Goal: Task Accomplishment & Management: Manage account settings

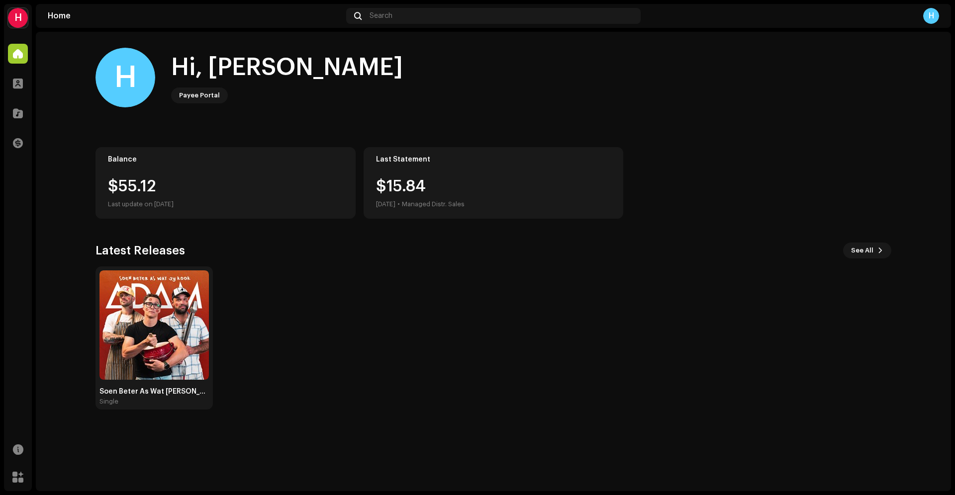
click at [24, 19] on div "H" at bounding box center [18, 18] width 20 height 20
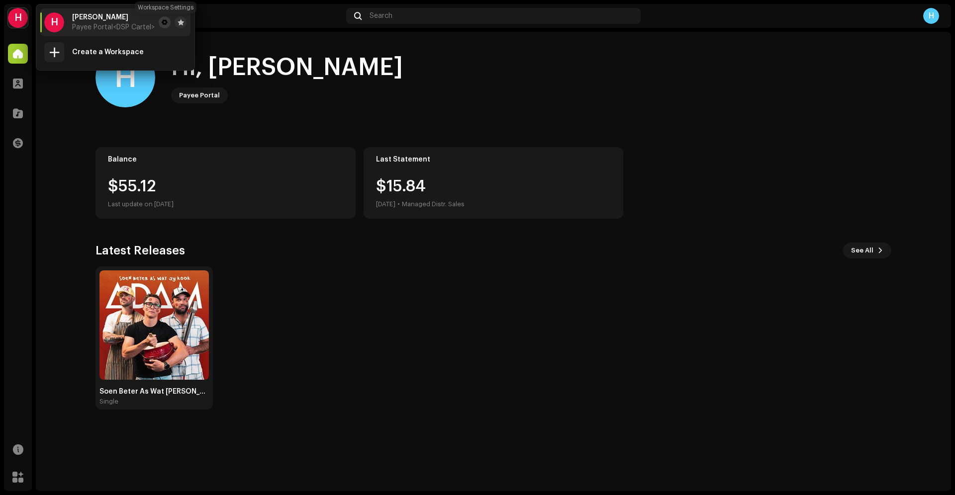
click at [164, 22] on span at bounding box center [165, 22] width 6 height 8
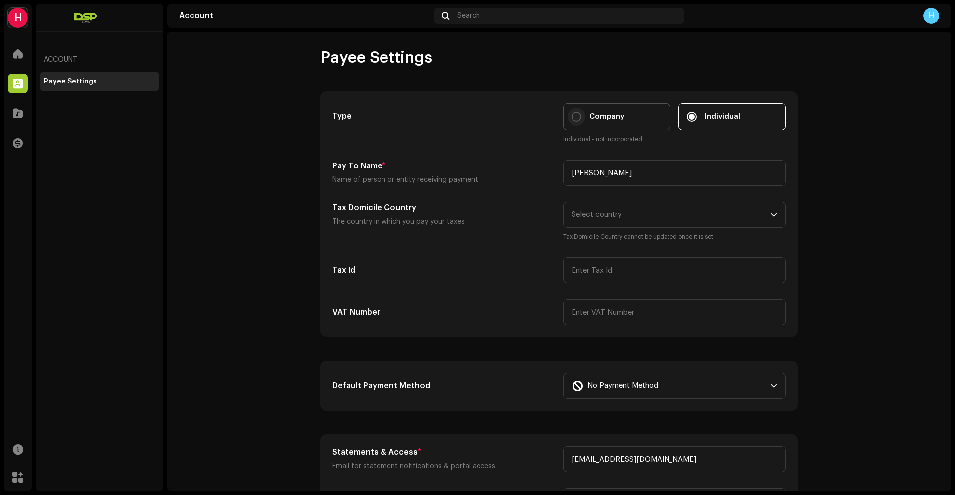
click at [576, 117] on input "Company" at bounding box center [577, 117] width 10 height 10
radio input "true"
click at [718, 116] on span "Individual" at bounding box center [722, 116] width 35 height 11
click at [697, 116] on input "Individual" at bounding box center [692, 117] width 10 height 10
radio input "true"
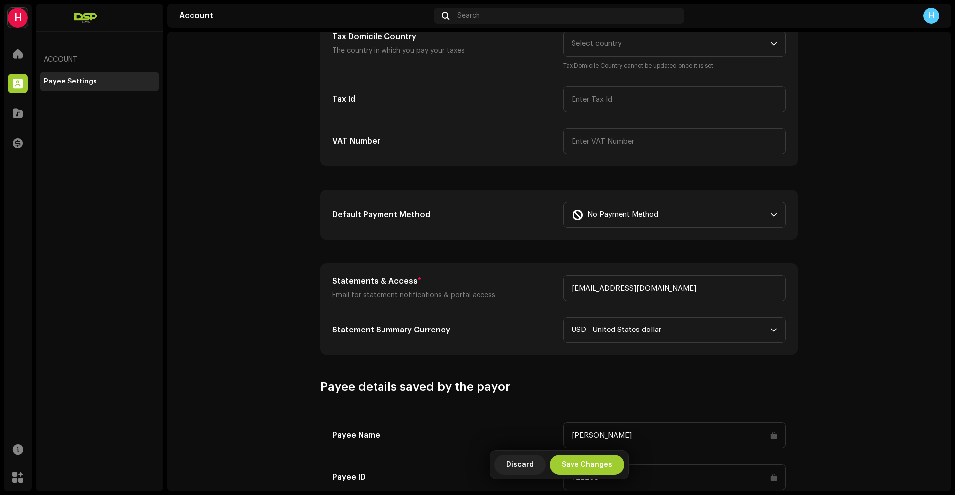
scroll to position [47, 0]
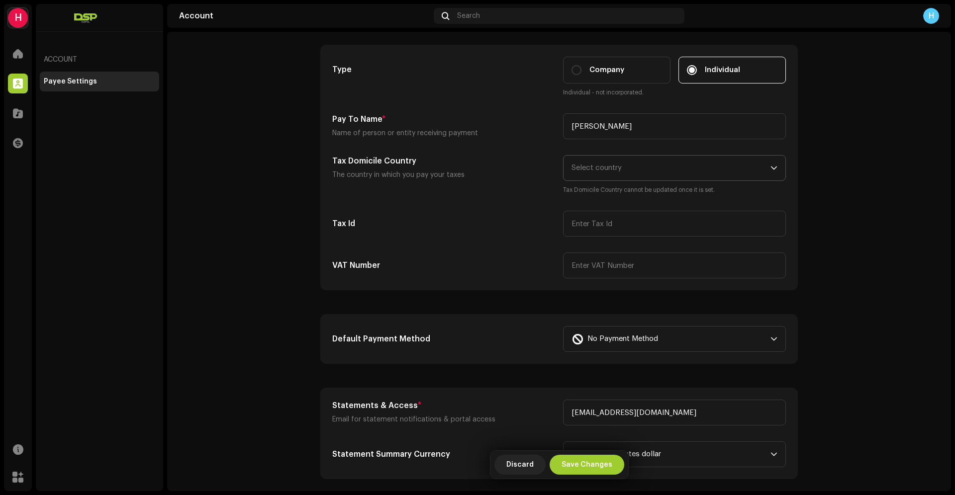
click at [631, 161] on span "Select country" at bounding box center [671, 168] width 199 height 25
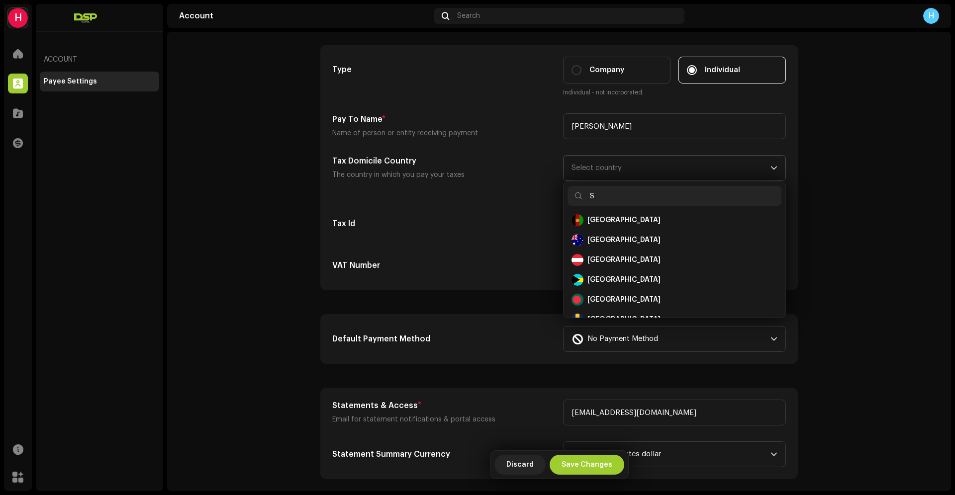
scroll to position [4, 0]
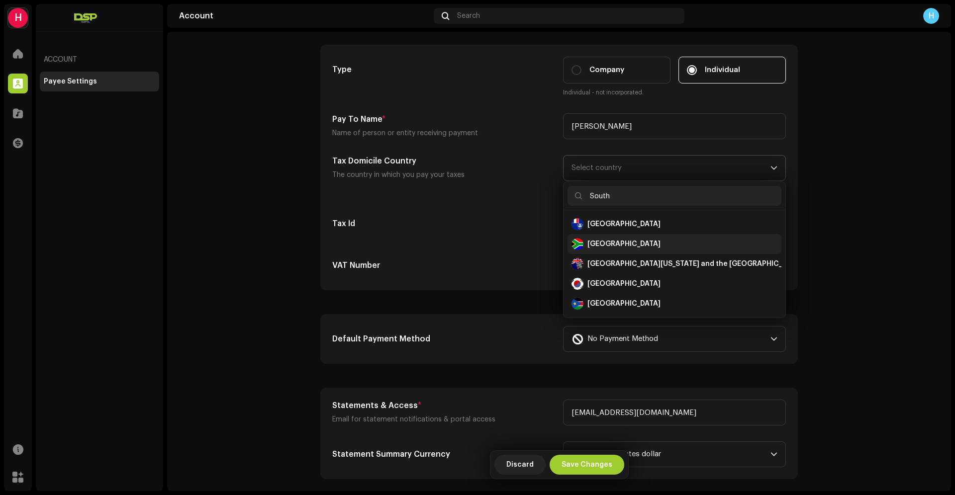
type input "South"
click at [638, 241] on div "[GEOGRAPHIC_DATA]" at bounding box center [675, 244] width 206 height 12
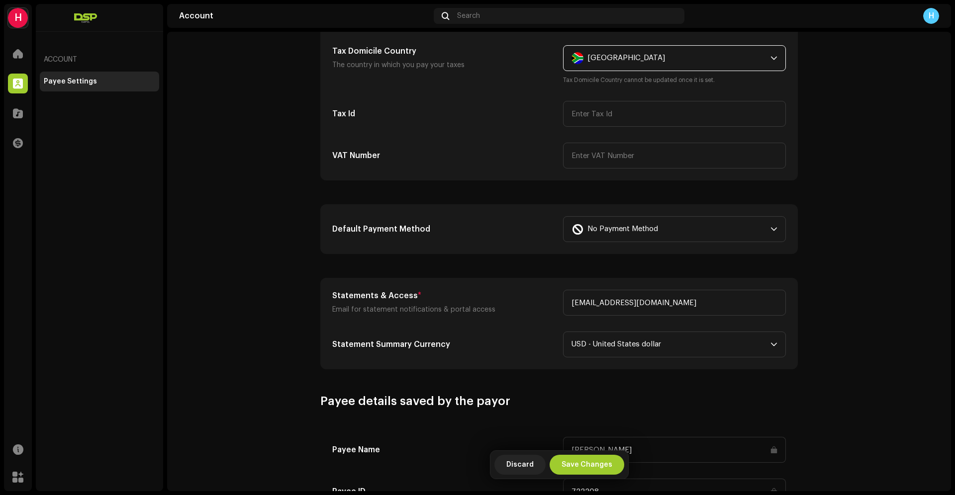
scroll to position [157, 0]
click at [679, 231] on div "No Payment Method" at bounding box center [669, 228] width 195 height 25
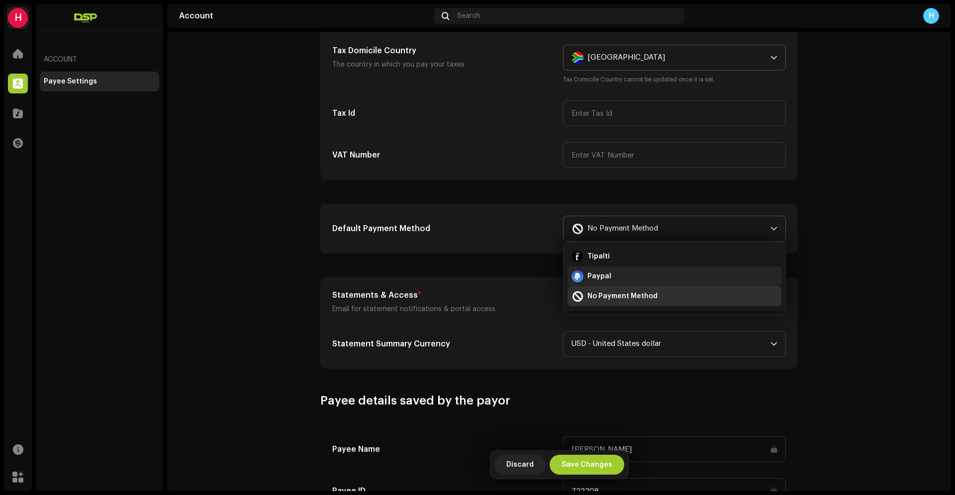
click at [596, 275] on span "Paypal" at bounding box center [599, 277] width 24 height 10
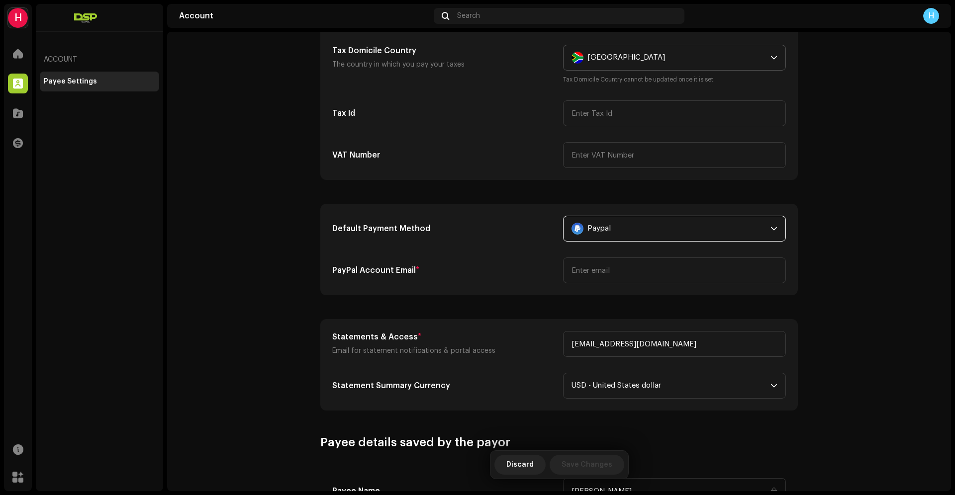
click at [687, 229] on div "Paypal" at bounding box center [669, 228] width 195 height 25
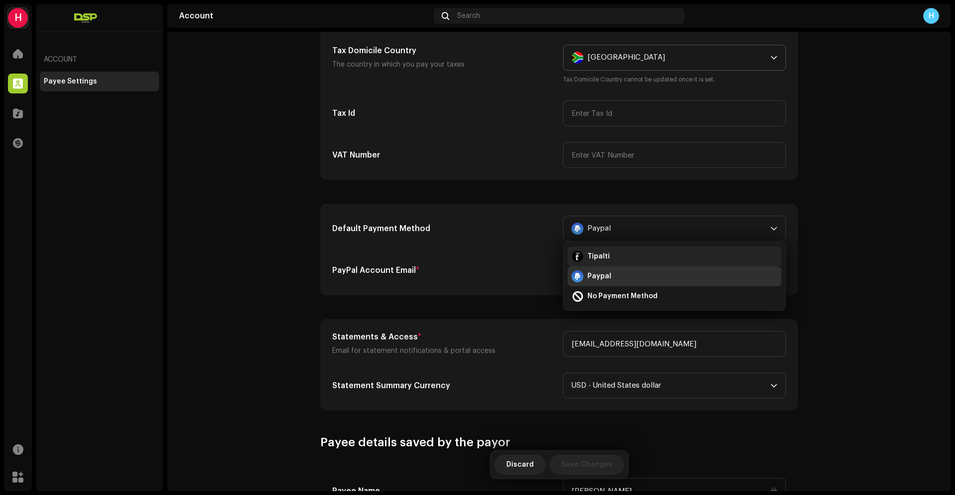
click at [598, 259] on span "Tipalti" at bounding box center [598, 257] width 22 height 10
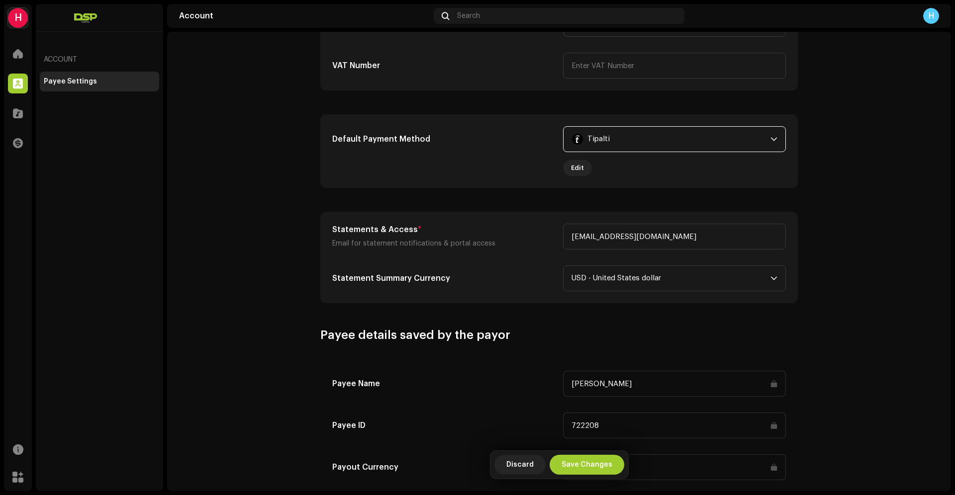
scroll to position [251, 0]
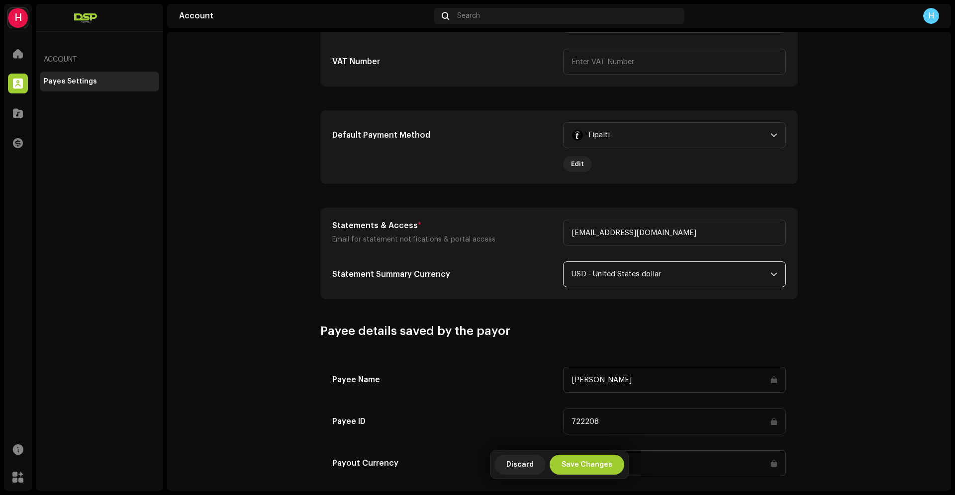
click at [687, 272] on span "USD - United States dollar" at bounding box center [671, 274] width 199 height 25
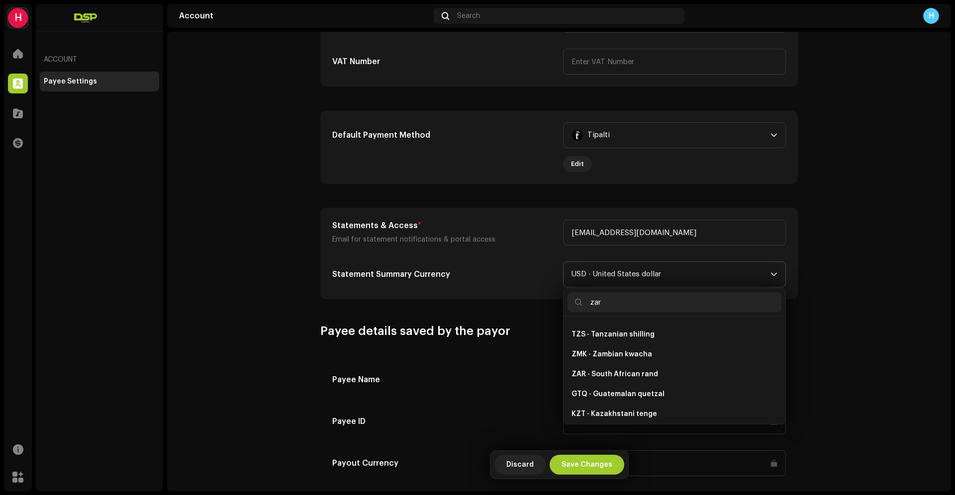
scroll to position [0, 0]
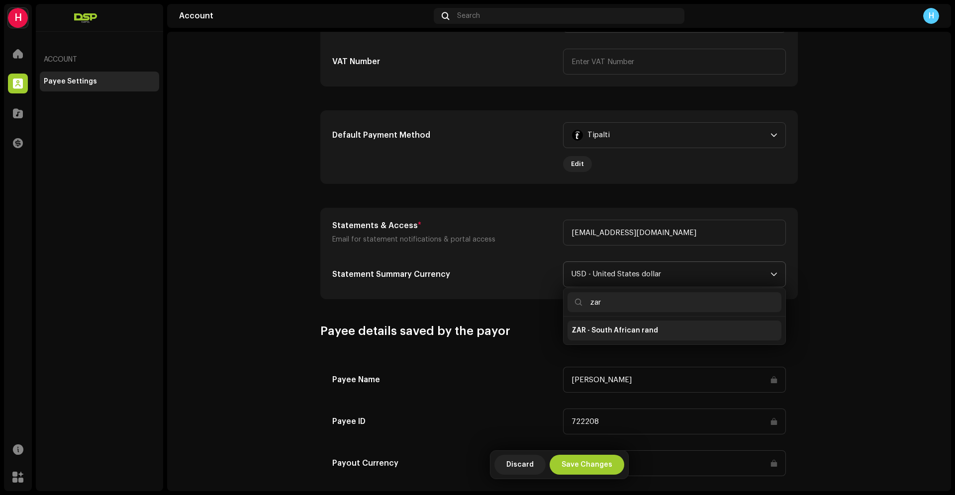
type input "zar"
click at [642, 329] on span "ZAR - South African rand" at bounding box center [615, 331] width 87 height 10
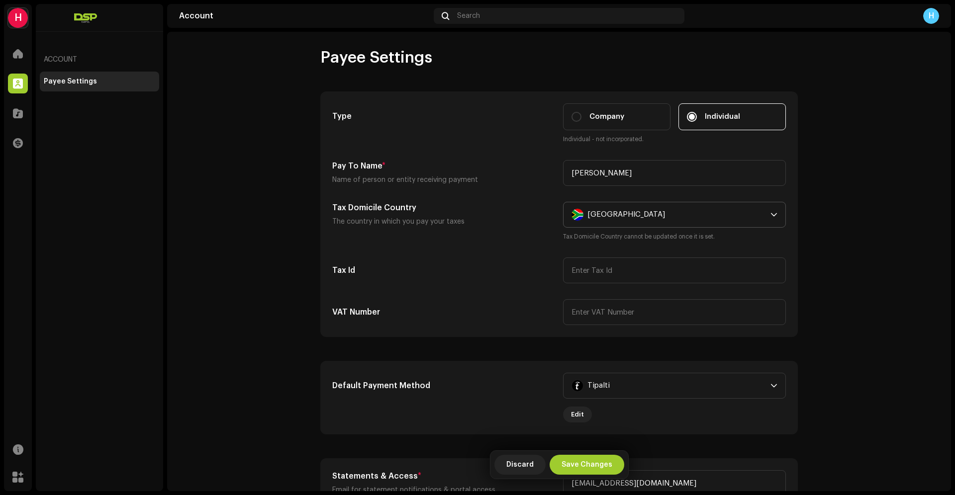
scroll to position [355, 0]
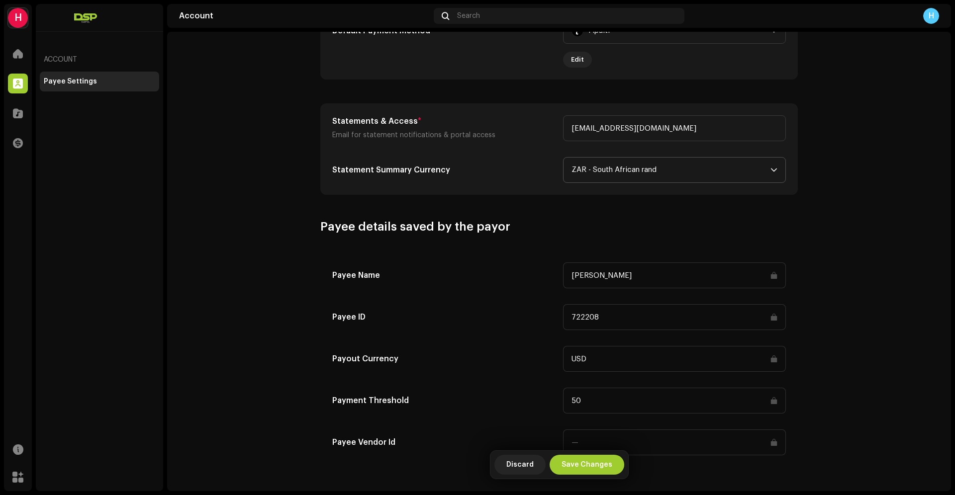
click at [595, 463] on span "Save Changes" at bounding box center [587, 465] width 51 height 20
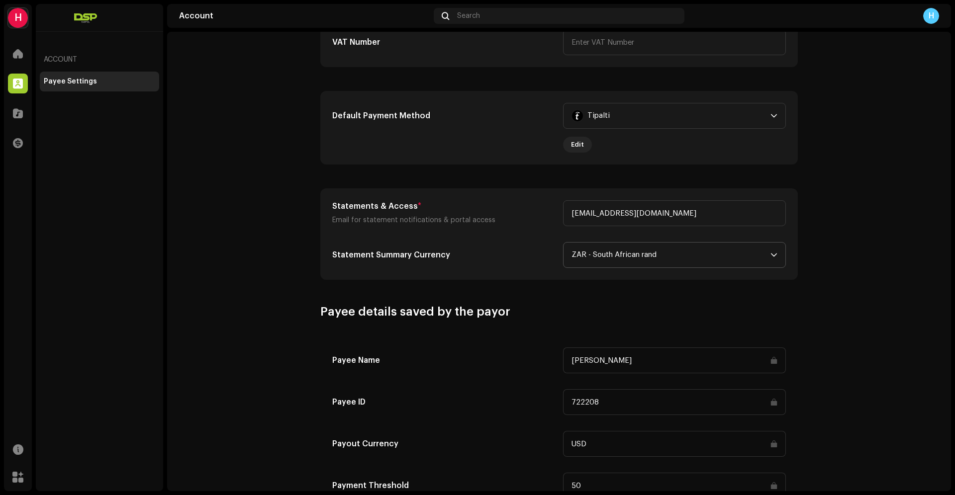
scroll to position [272, 0]
click at [576, 139] on span "Edit" at bounding box center [577, 143] width 13 height 20
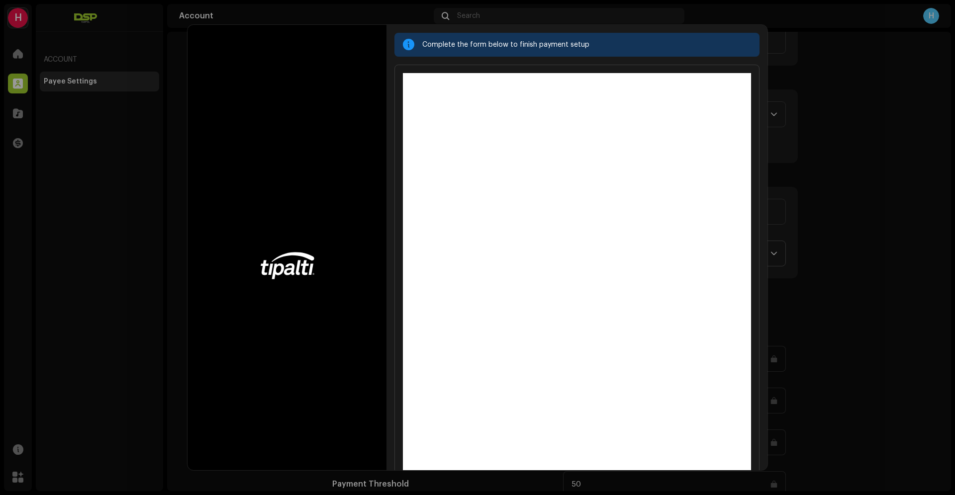
scroll to position [36, 0]
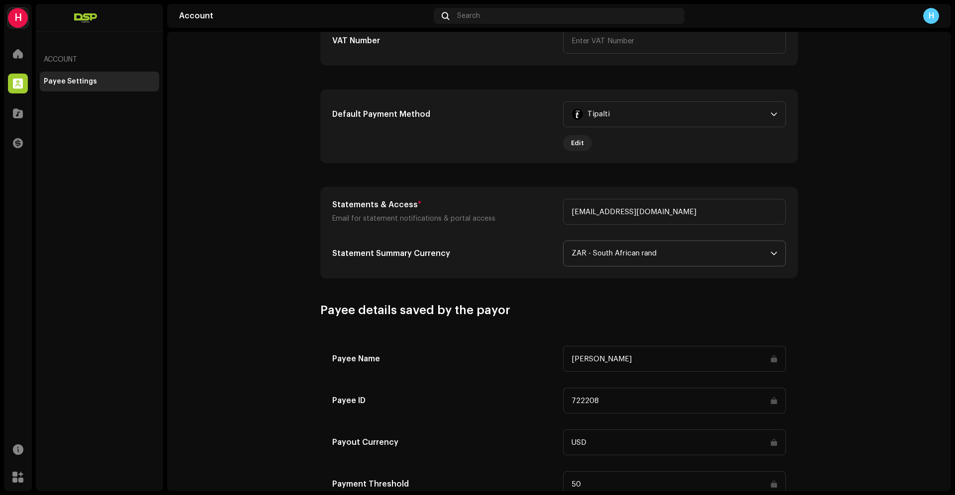
click at [855, 301] on div "Complete the form below to finish payment setup" at bounding box center [477, 247] width 955 height 495
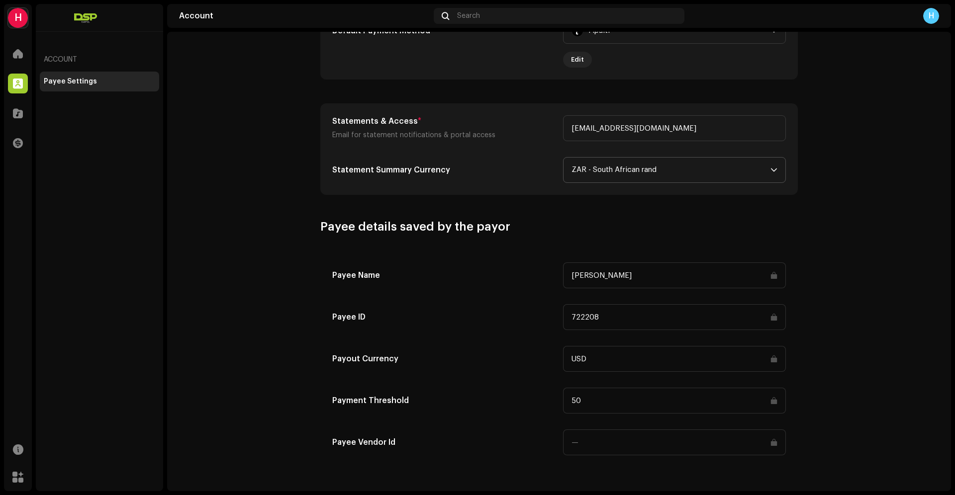
scroll to position [0, 0]
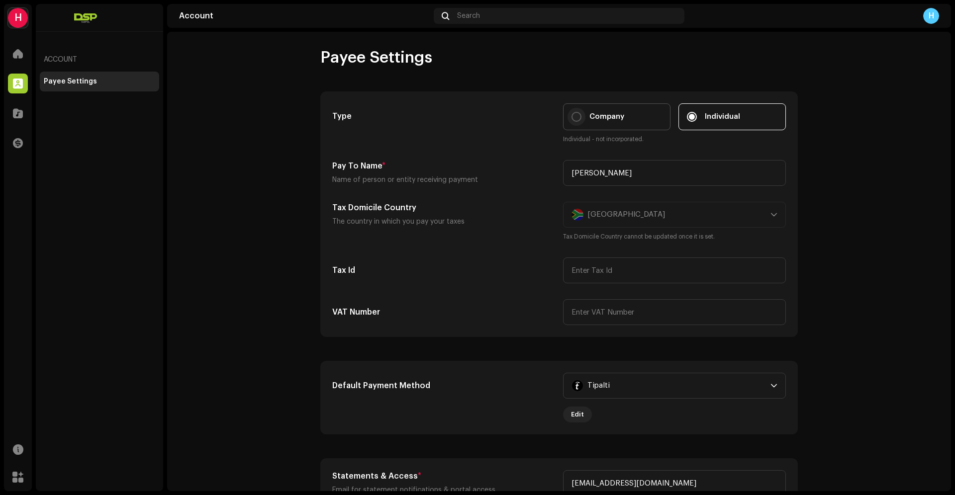
click at [574, 118] on input "Company" at bounding box center [577, 117] width 10 height 10
radio input "true"
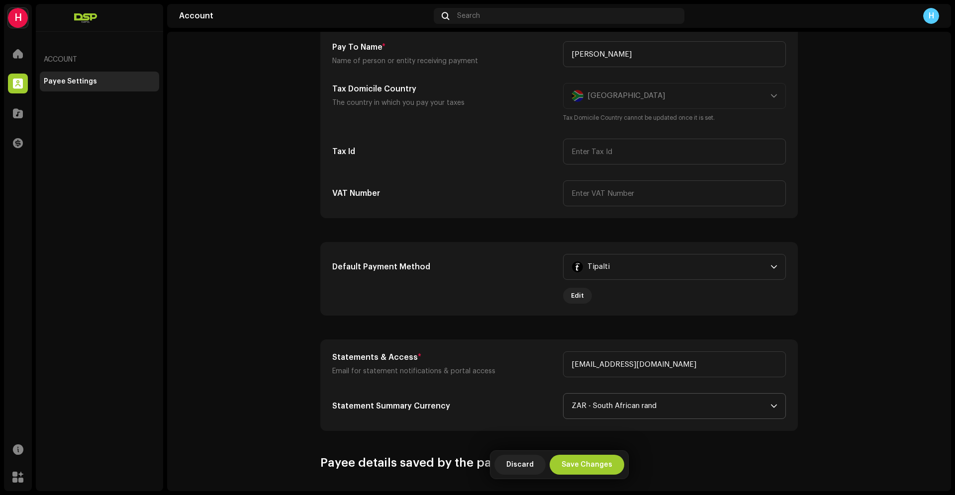
scroll to position [119, 0]
drag, startPoint x: 636, startPoint y: 154, endPoint x: 595, endPoint y: 134, distance: 45.6
click at [636, 154] on input "text" at bounding box center [674, 151] width 223 height 26
click at [592, 148] on input "text" at bounding box center [674, 151] width 223 height 26
paste input "0517574166"
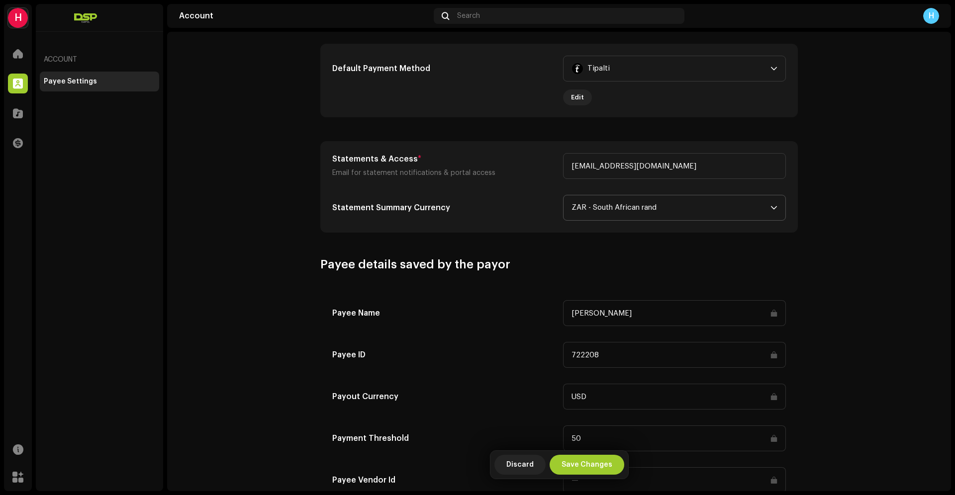
scroll to position [355, 0]
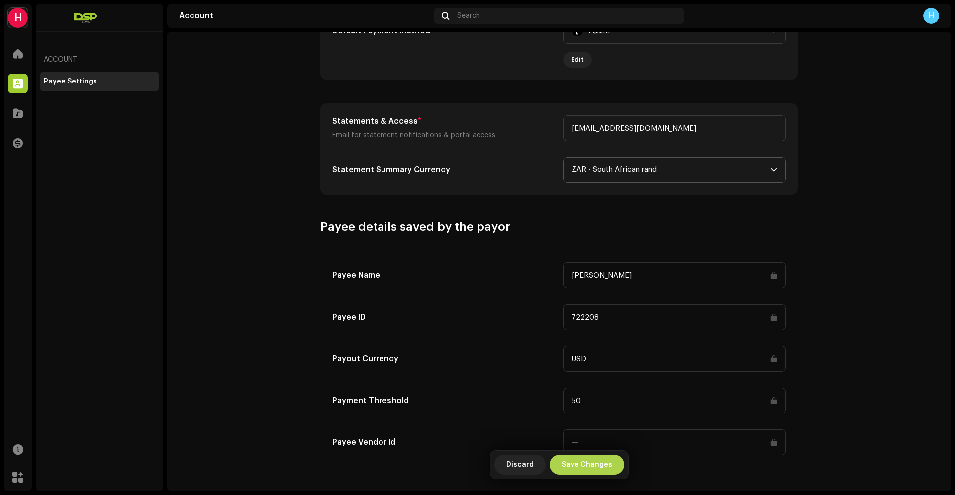
type input "0517574166"
click at [590, 467] on span "Save Changes" at bounding box center [587, 465] width 51 height 20
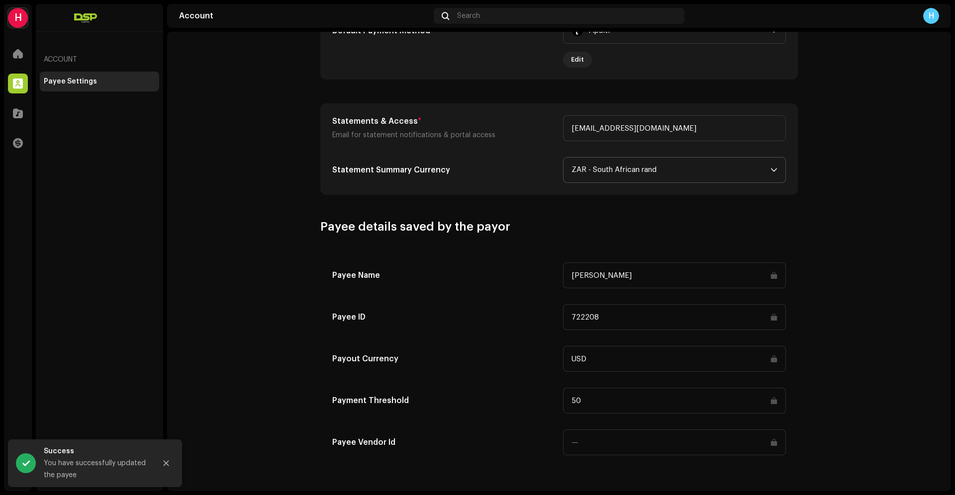
scroll to position [0, 0]
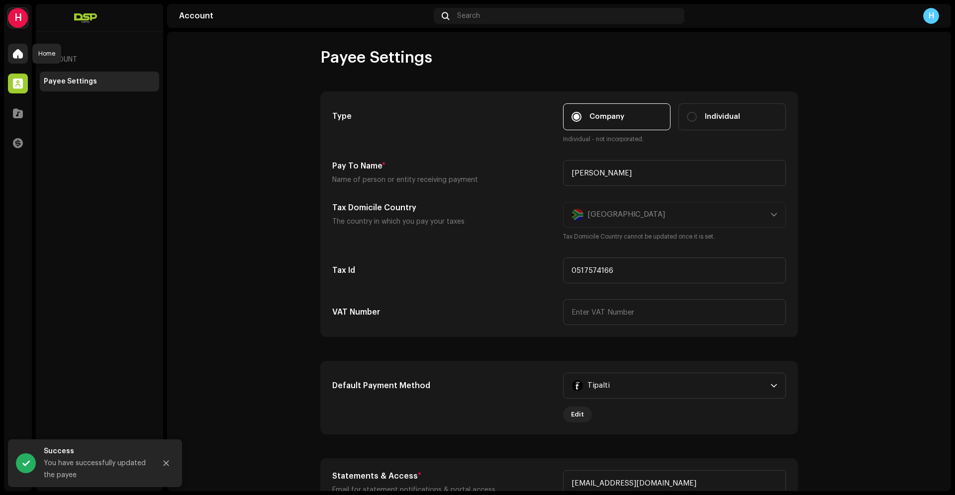
click at [19, 51] on span at bounding box center [18, 54] width 10 height 8
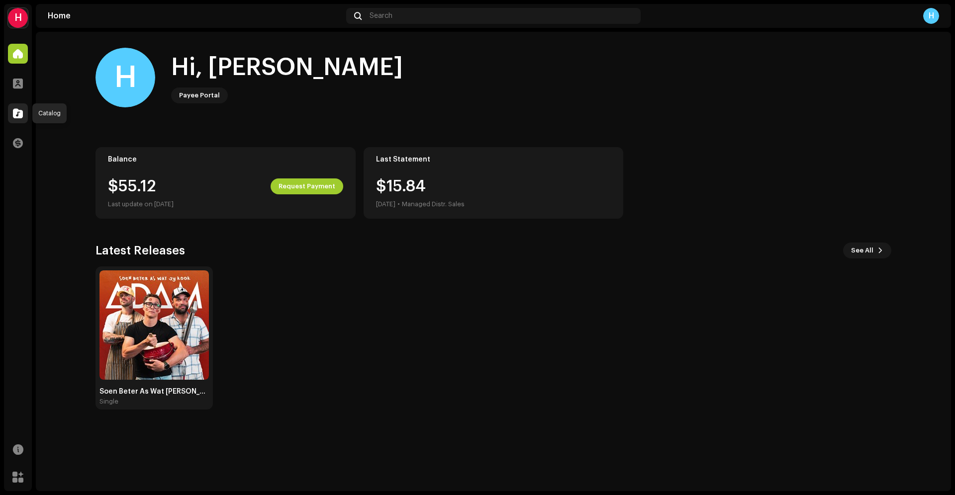
click at [18, 113] on span at bounding box center [18, 113] width 10 height 8
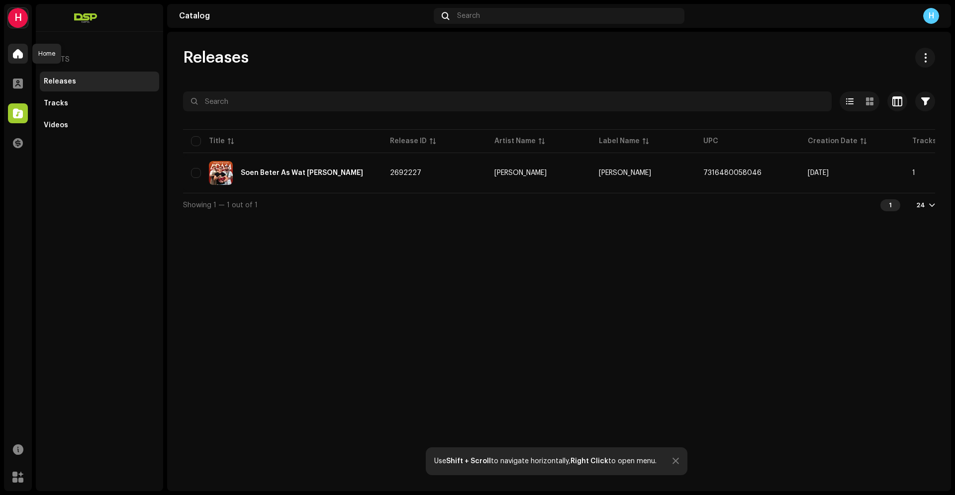
click at [16, 51] on span at bounding box center [18, 54] width 10 height 8
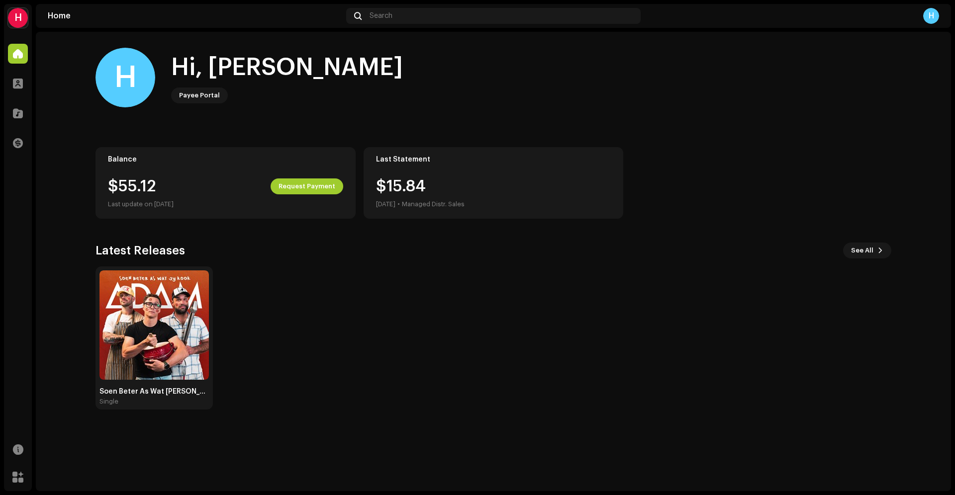
click at [18, 23] on div "H" at bounding box center [18, 18] width 20 height 20
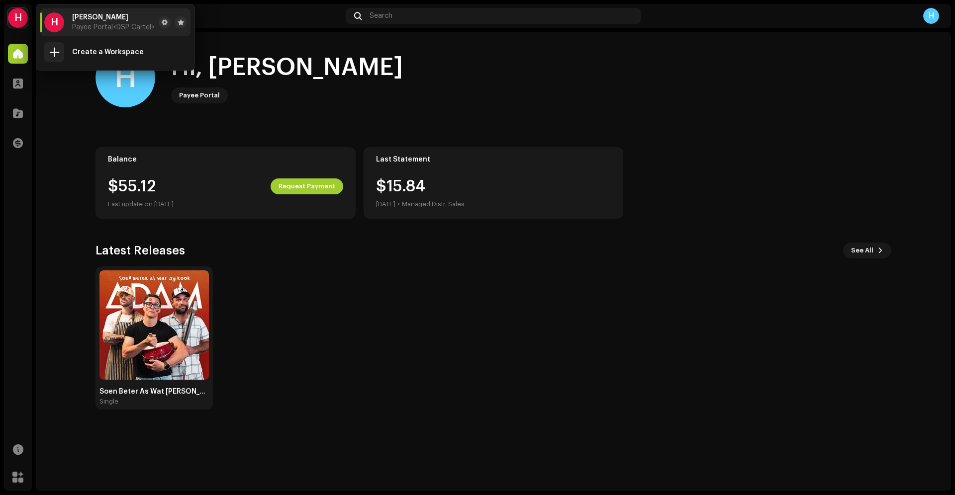
drag, startPoint x: 914, startPoint y: 139, endPoint x: 933, endPoint y: 13, distance: 127.8
click at [916, 133] on home-home "H Hi, [PERSON_NAME] Portal Balance $55.12 Request Payment Last update on [DATE]…" at bounding box center [493, 229] width 915 height 394
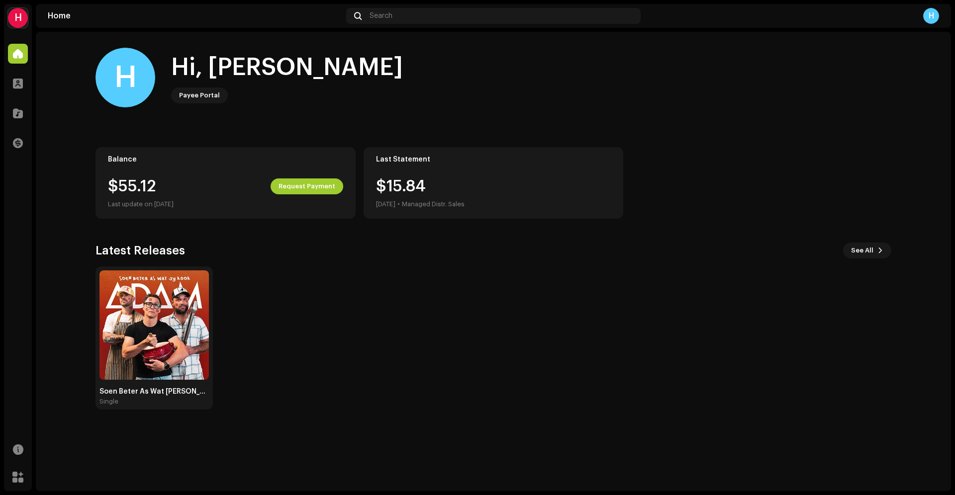
click at [930, 20] on div "H" at bounding box center [931, 16] width 16 height 16
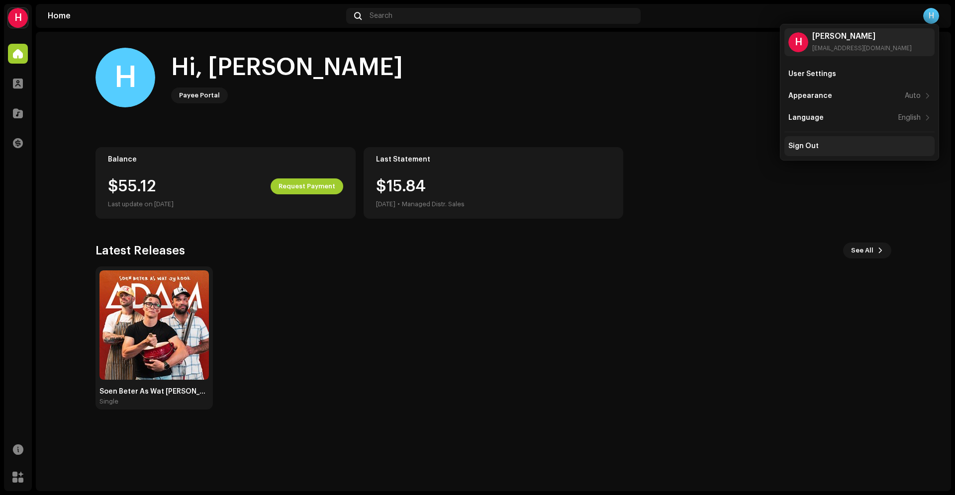
click at [810, 151] on div "Sign Out" at bounding box center [859, 146] width 150 height 20
